Goal: Transaction & Acquisition: Purchase product/service

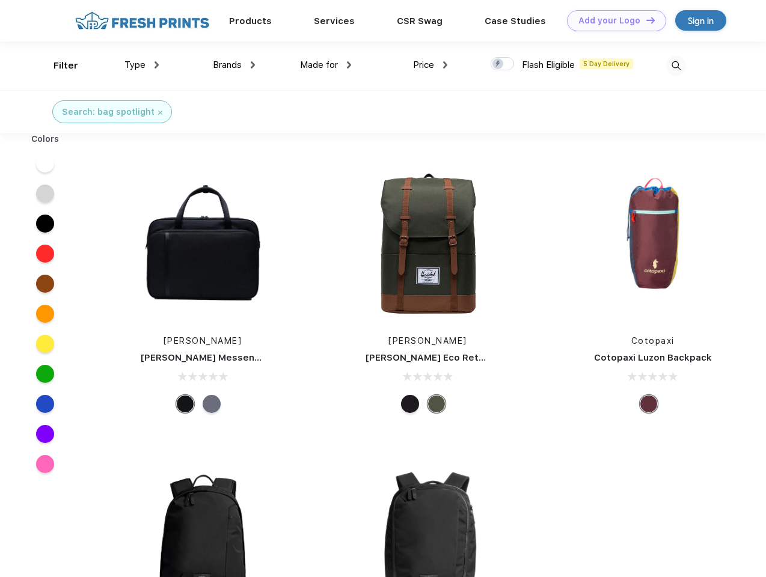
scroll to position [1, 0]
click at [612, 20] on link "Add your Logo Design Tool" at bounding box center [616, 20] width 99 height 21
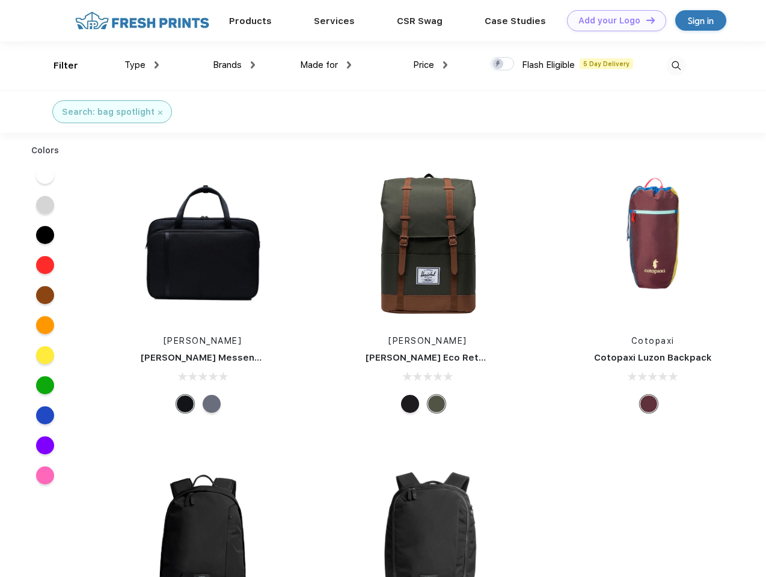
click at [0, 0] on div "Design Tool" at bounding box center [0, 0] width 0 height 0
click at [645, 20] on link "Add your Logo Design Tool" at bounding box center [616, 20] width 99 height 21
click at [58, 66] on div "Filter" at bounding box center [66, 66] width 25 height 14
click at [142, 65] on span "Type" at bounding box center [134, 65] width 21 height 11
click at [234, 65] on span "Brands" at bounding box center [227, 65] width 29 height 11
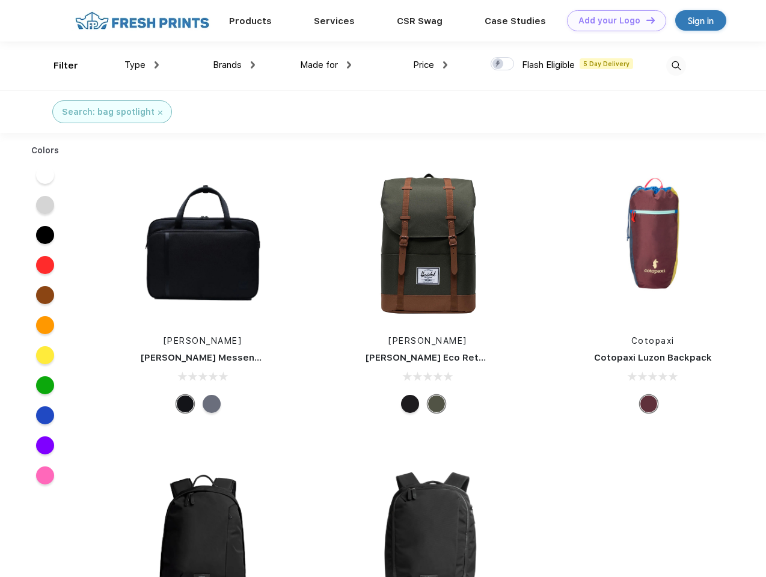
click at [326, 65] on span "Made for" at bounding box center [319, 65] width 38 height 11
click at [430, 65] on span "Price" at bounding box center [423, 65] width 21 height 11
click at [503, 64] on div at bounding box center [502, 63] width 23 height 13
click at [498, 64] on input "checkbox" at bounding box center [495, 61] width 8 height 8
click at [676, 66] on img at bounding box center [676, 66] width 20 height 20
